Goal: Task Accomplishment & Management: Manage account settings

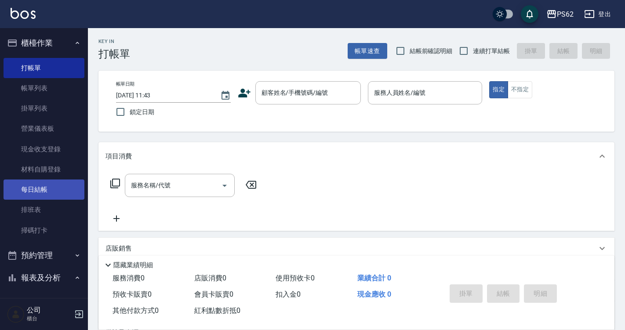
drag, startPoint x: 48, startPoint y: 204, endPoint x: 54, endPoint y: 195, distance: 10.6
click at [48, 204] on link "排班表" at bounding box center [44, 210] width 81 height 20
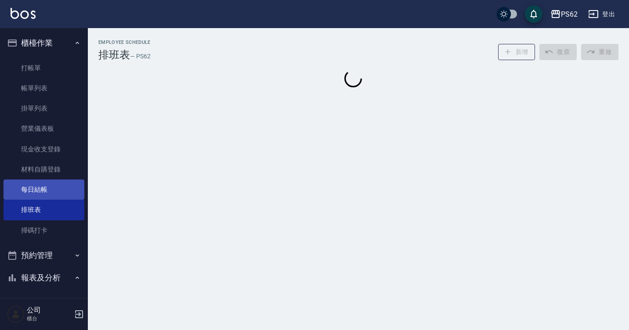
click at [54, 193] on link "每日結帳" at bounding box center [44, 190] width 81 height 20
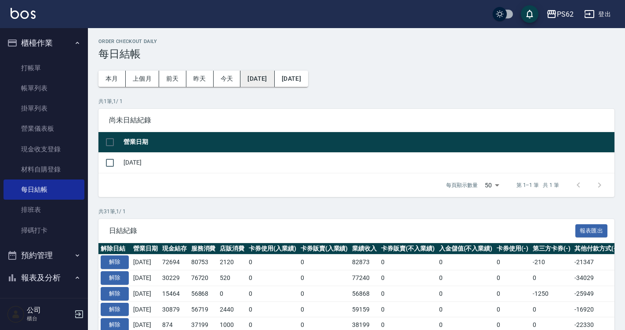
click at [264, 83] on button "[DATE]" at bounding box center [257, 79] width 34 height 16
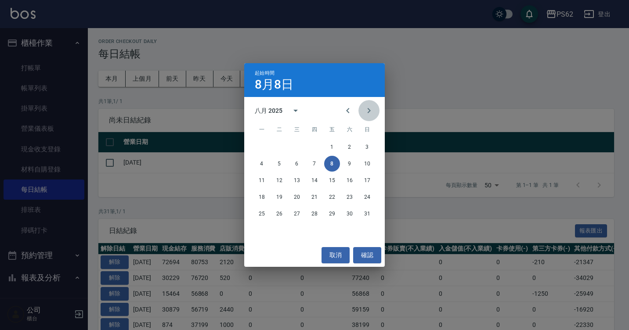
click at [369, 116] on button "Next month" at bounding box center [368, 110] width 21 height 21
click at [316, 148] on button "4" at bounding box center [315, 147] width 16 height 16
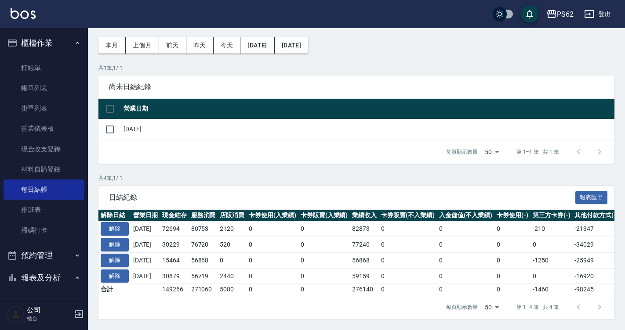
scroll to position [40, 0]
